Goal: Task Accomplishment & Management: Manage account settings

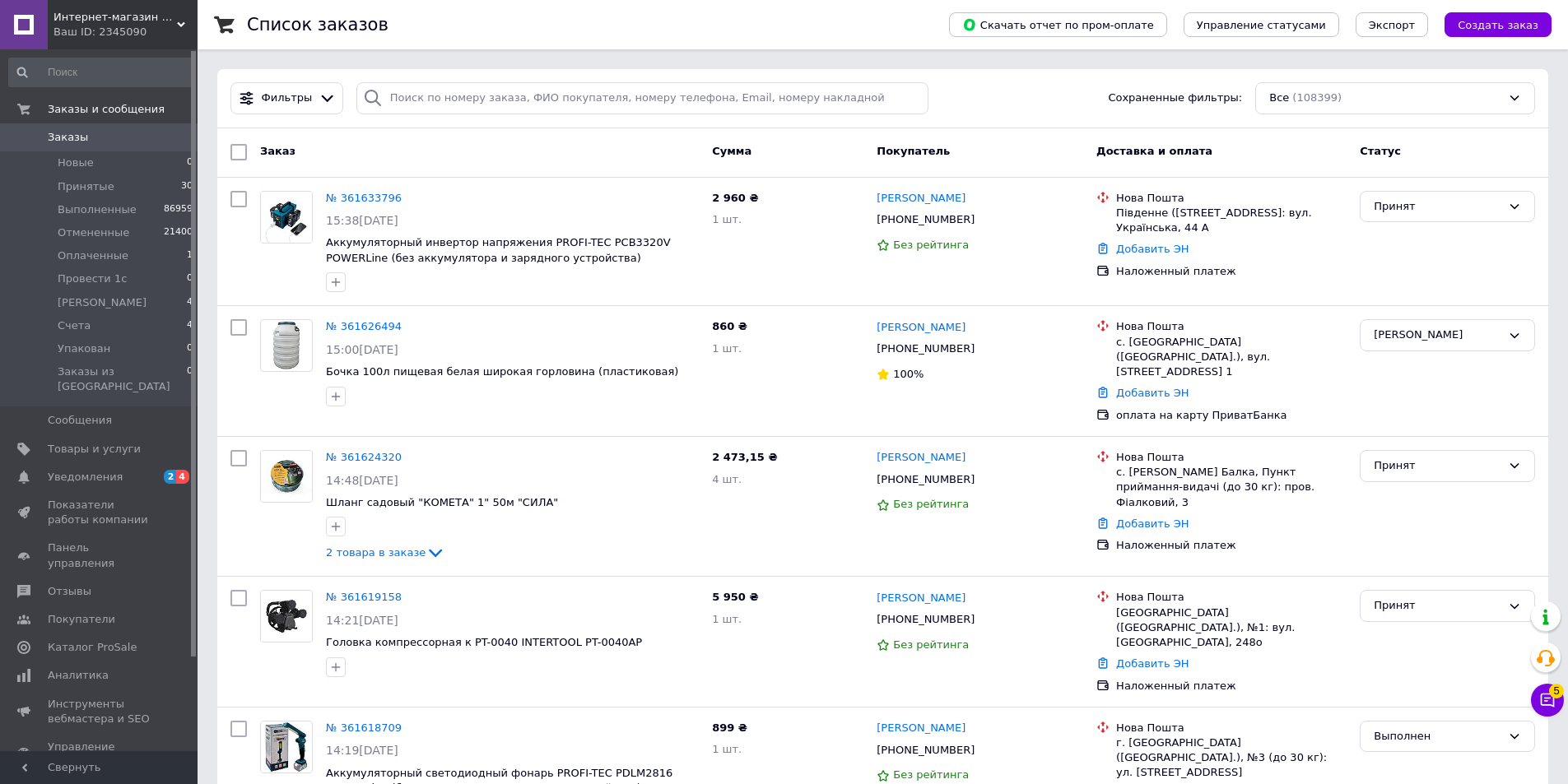
click at [93, 163] on li "Новые 0" at bounding box center [101, 163] width 203 height 23
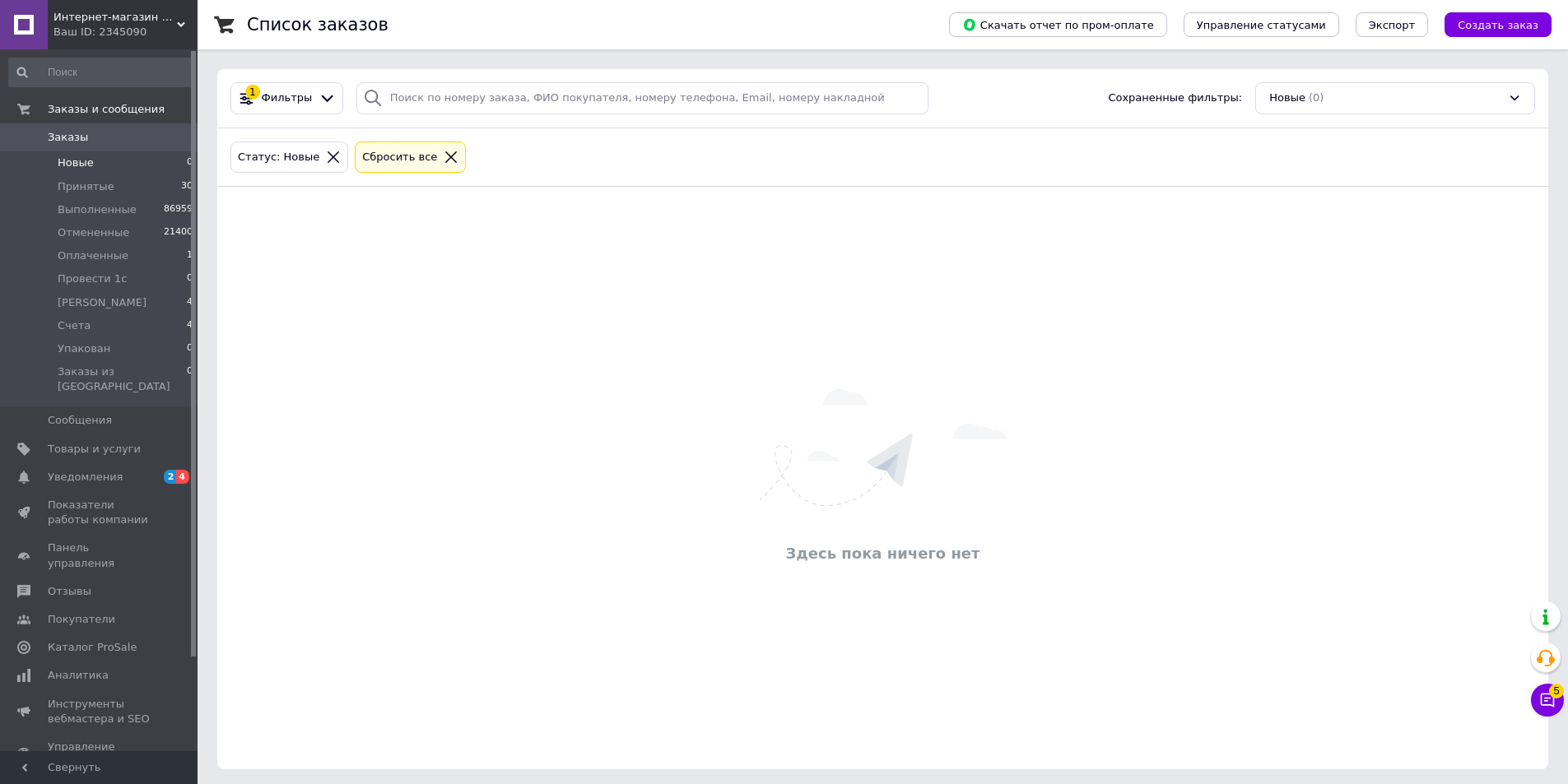
click at [79, 258] on span "Оплаченные" at bounding box center [93, 255] width 70 height 15
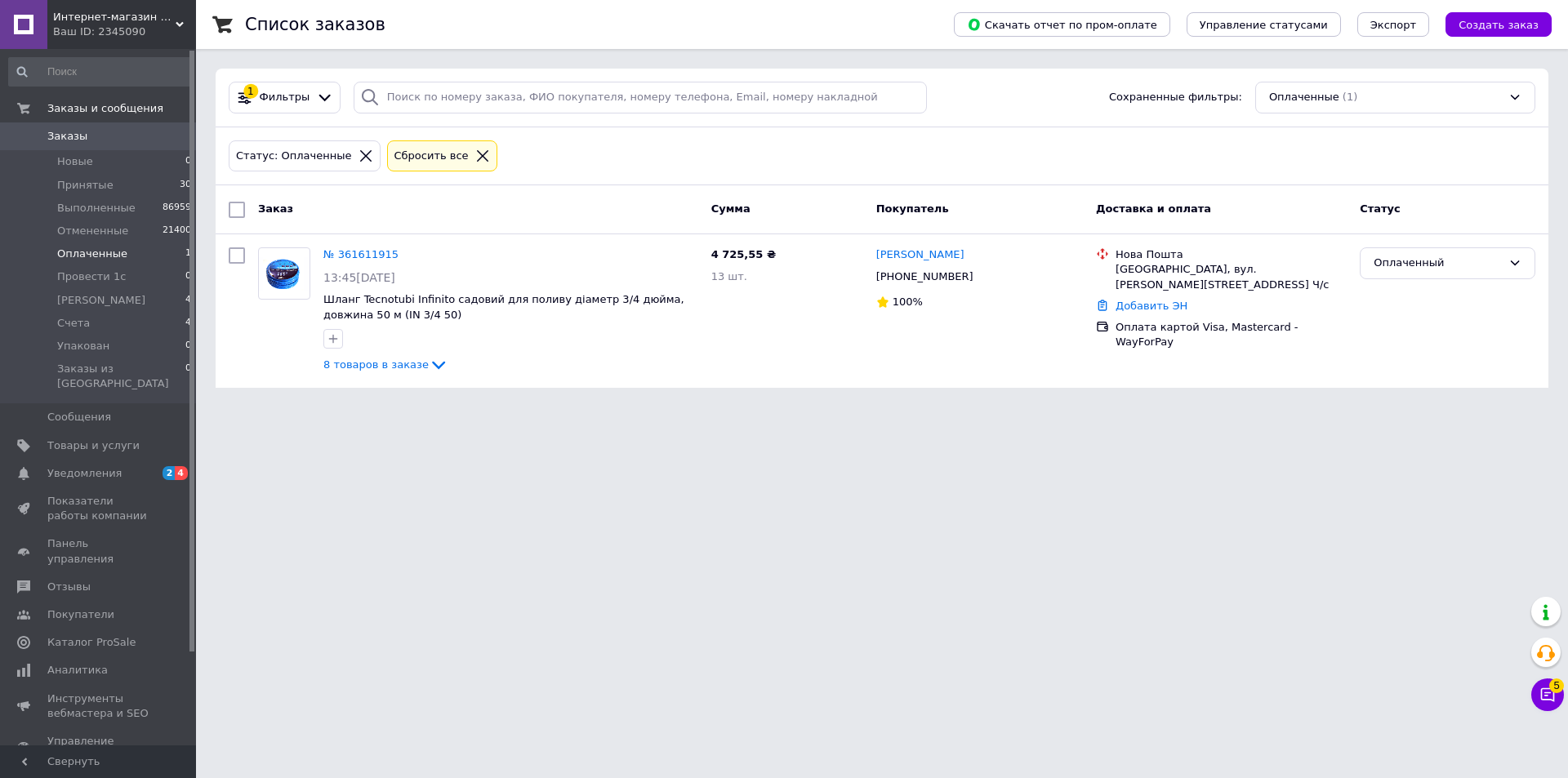
click at [1433, 266] on div "Оплаченный" at bounding box center [1438, 263] width 129 height 17
click at [1401, 299] on li "Принят" at bounding box center [1447, 298] width 174 height 30
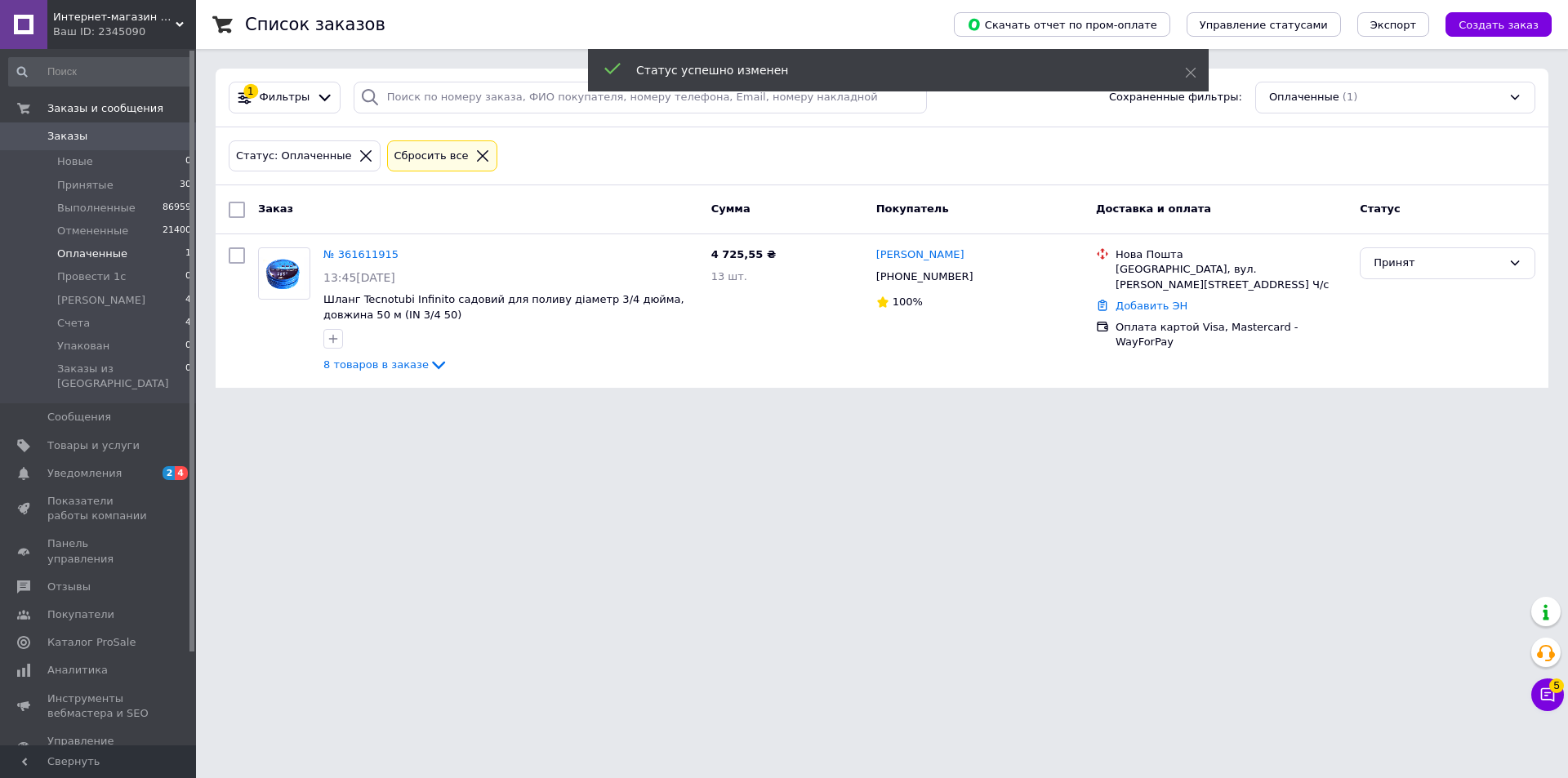
click at [175, 158] on li "Новые 0" at bounding box center [100, 162] width 201 height 23
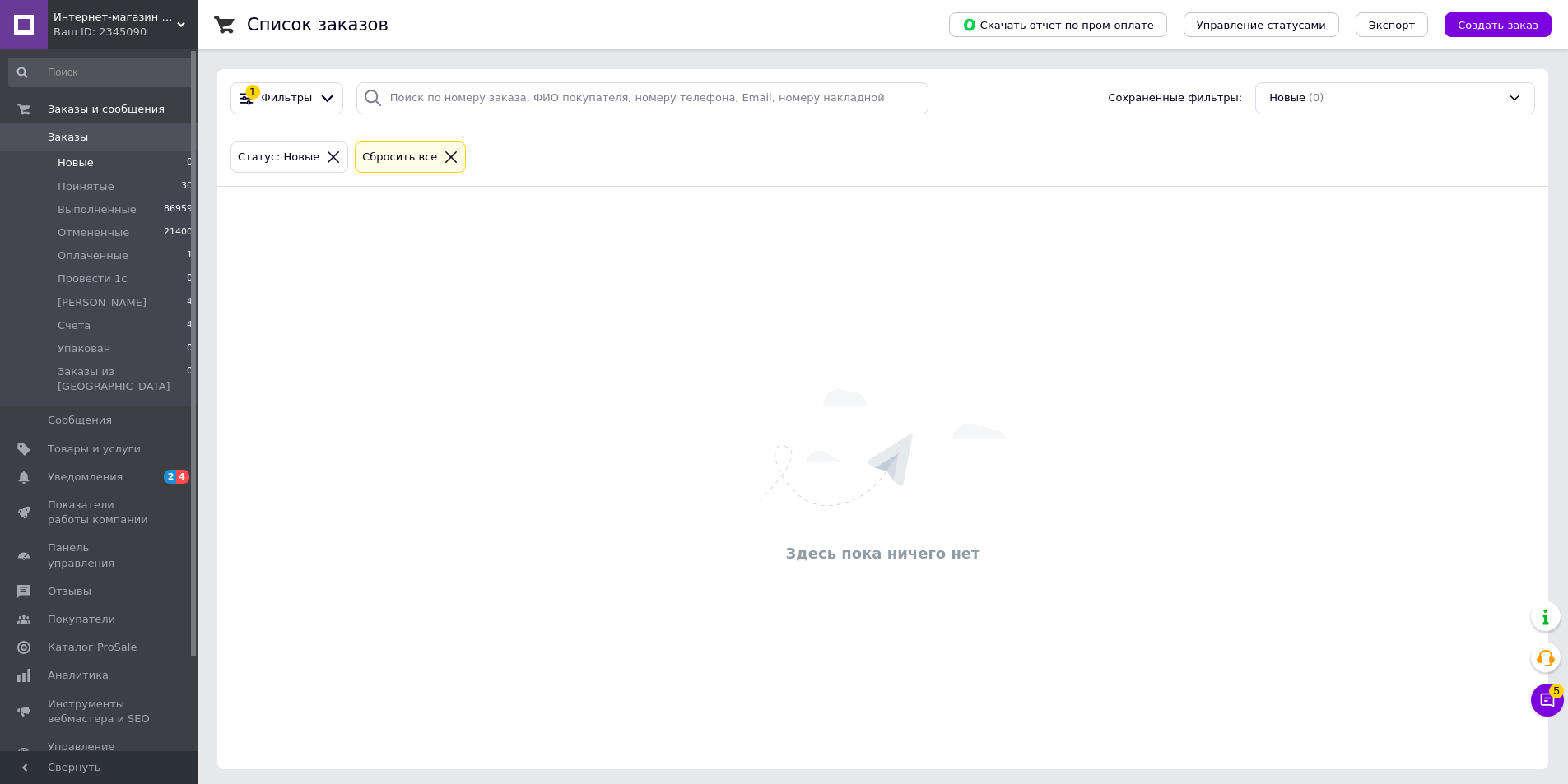
click at [130, 255] on li "Оплаченные 1" at bounding box center [101, 255] width 203 height 23
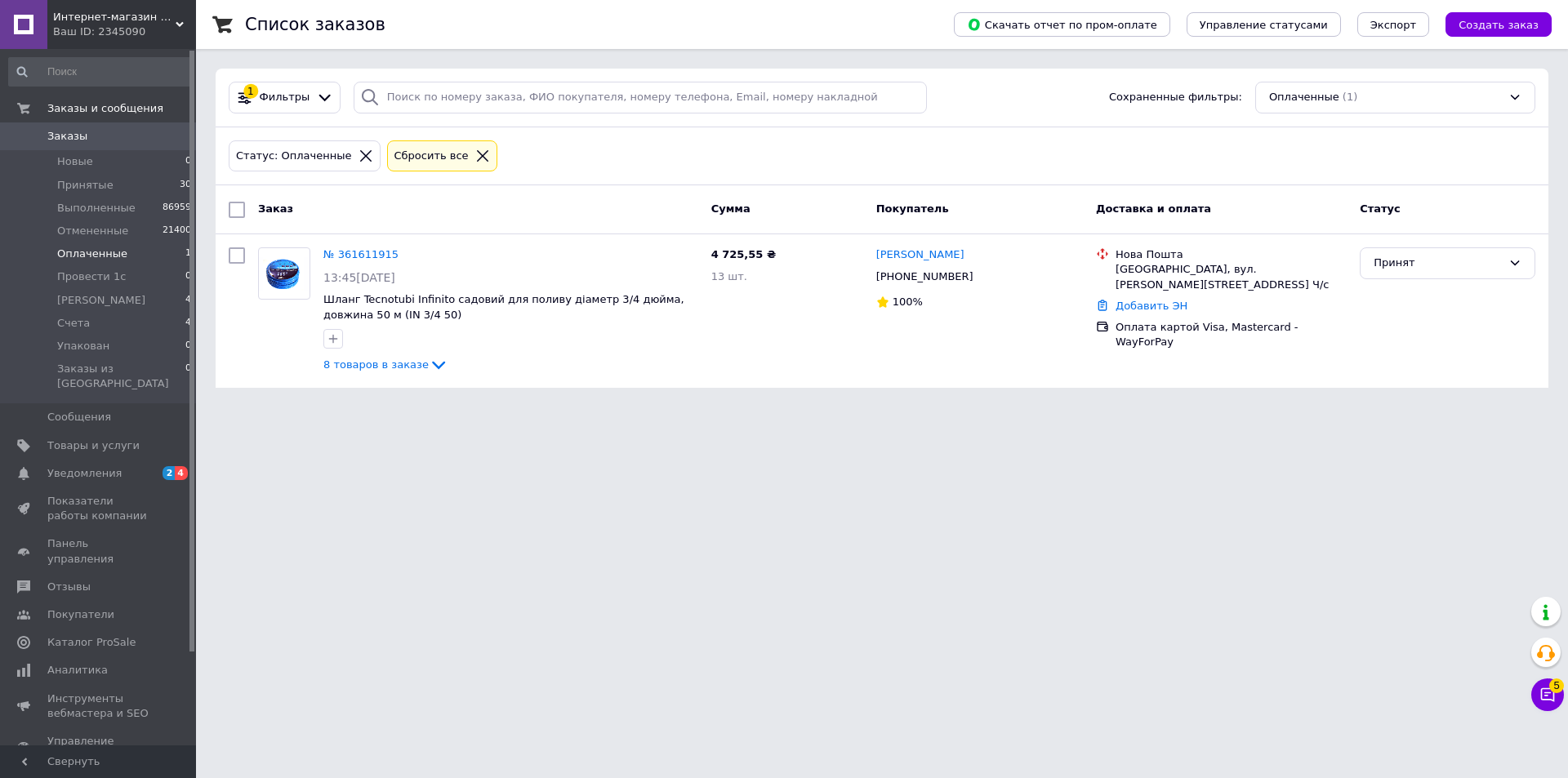
click at [92, 294] on span "[PERSON_NAME]" at bounding box center [101, 300] width 88 height 15
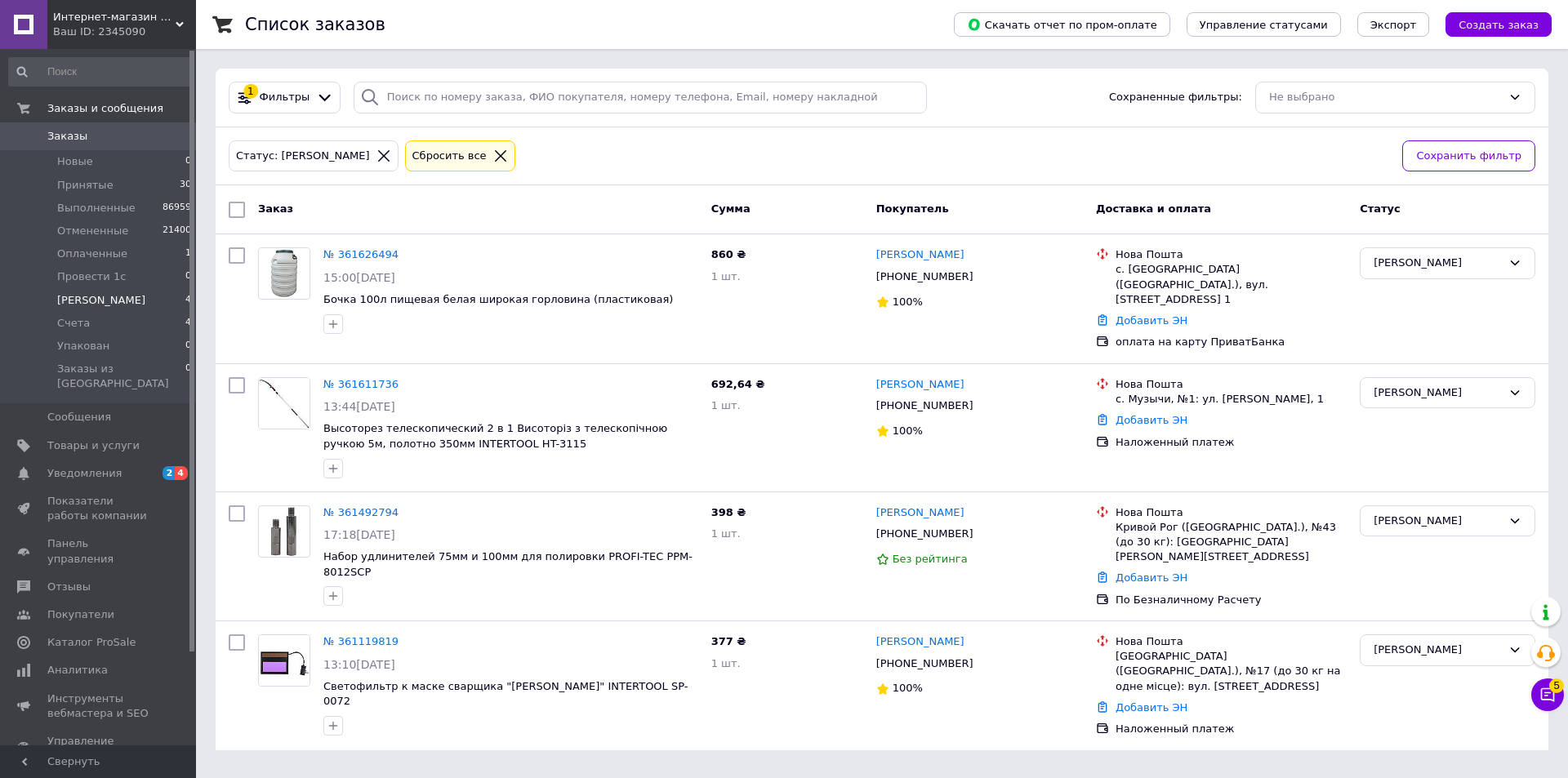
click at [133, 164] on li "Новые 0" at bounding box center [100, 162] width 201 height 23
